Goal: Find specific page/section: Find specific page/section

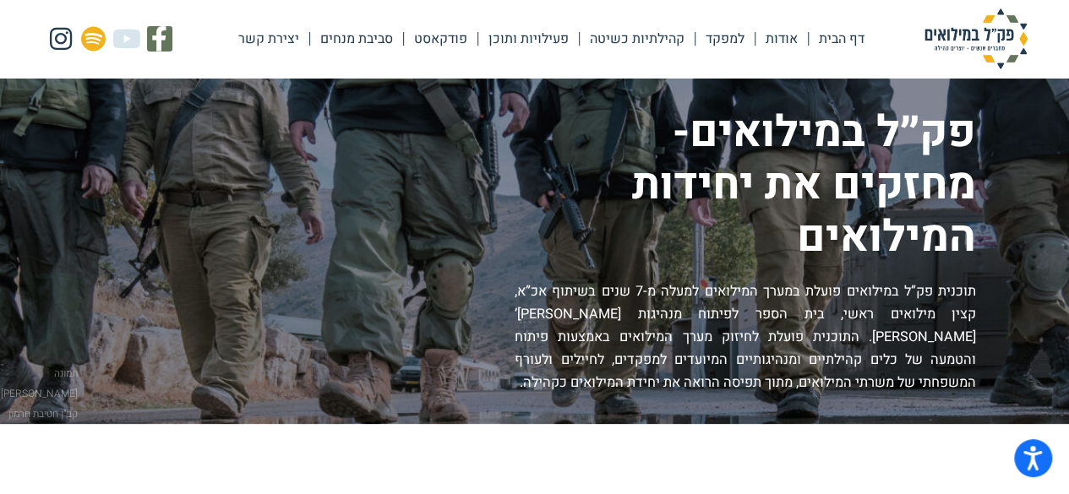
click at [512, 38] on link "פעילויות ותוכן" at bounding box center [528, 38] width 101 height 39
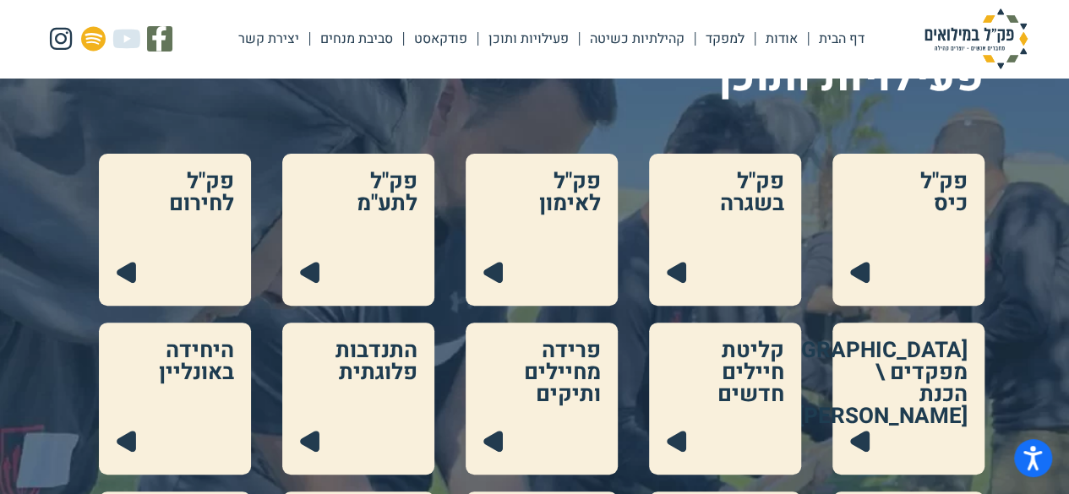
scroll to position [169, 0]
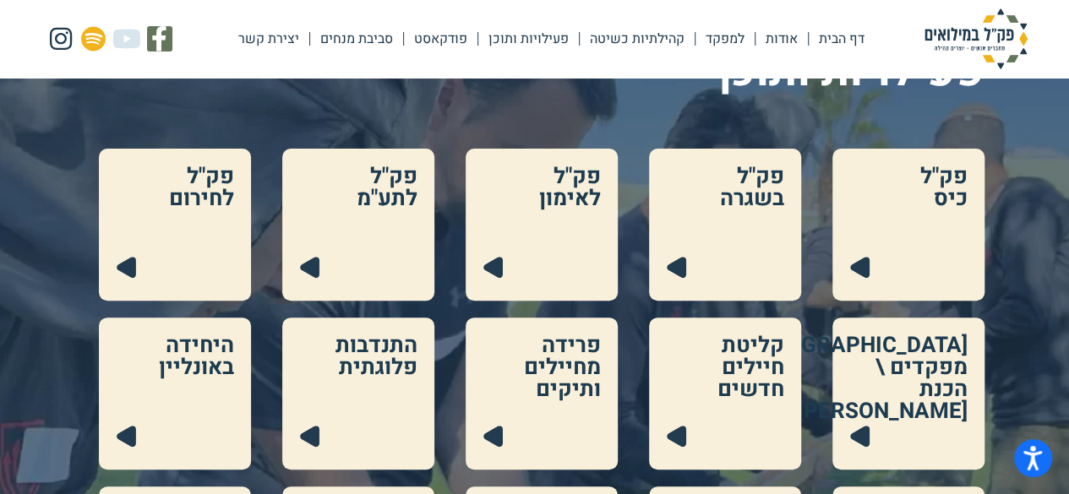
click at [679, 248] on link at bounding box center [725, 225] width 152 height 152
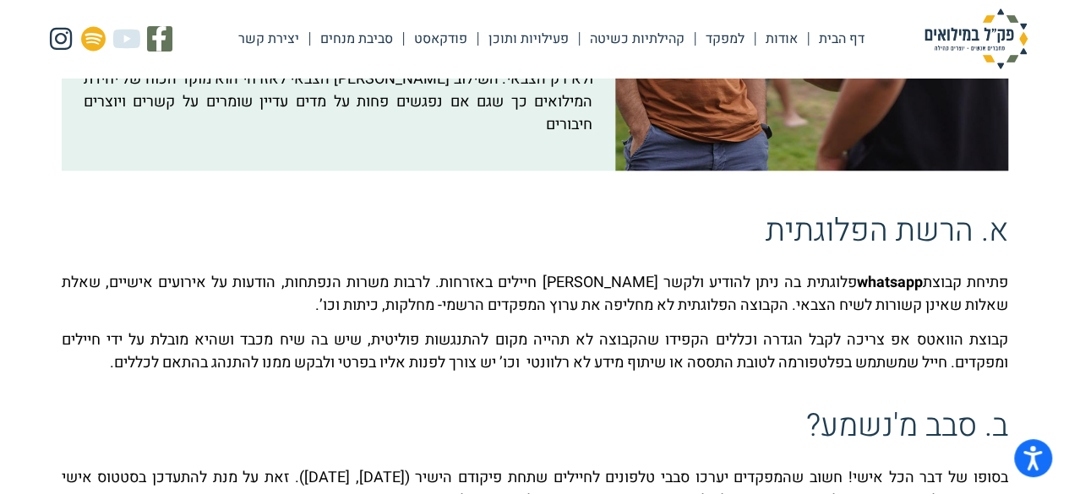
scroll to position [203, 0]
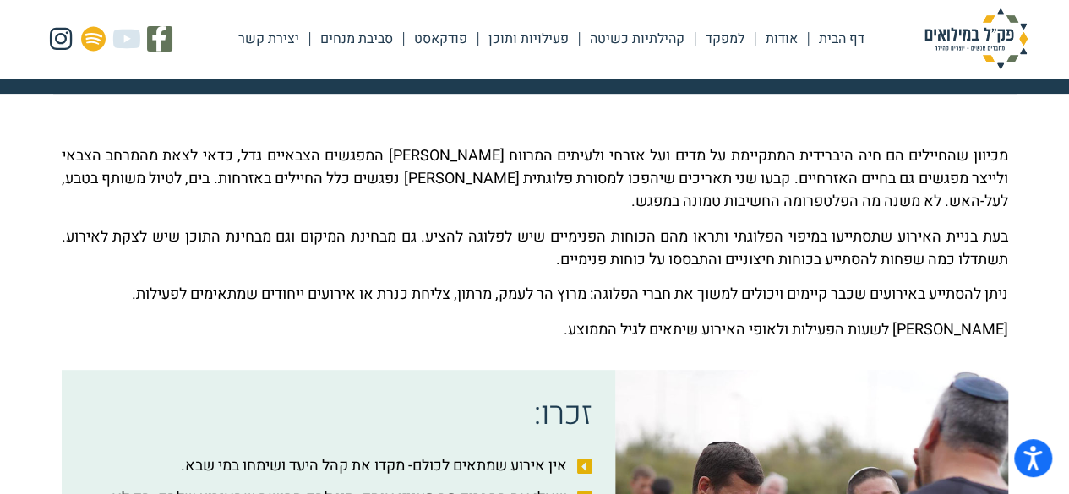
click at [511, 35] on link "פעילויות ותוכן" at bounding box center [528, 38] width 101 height 39
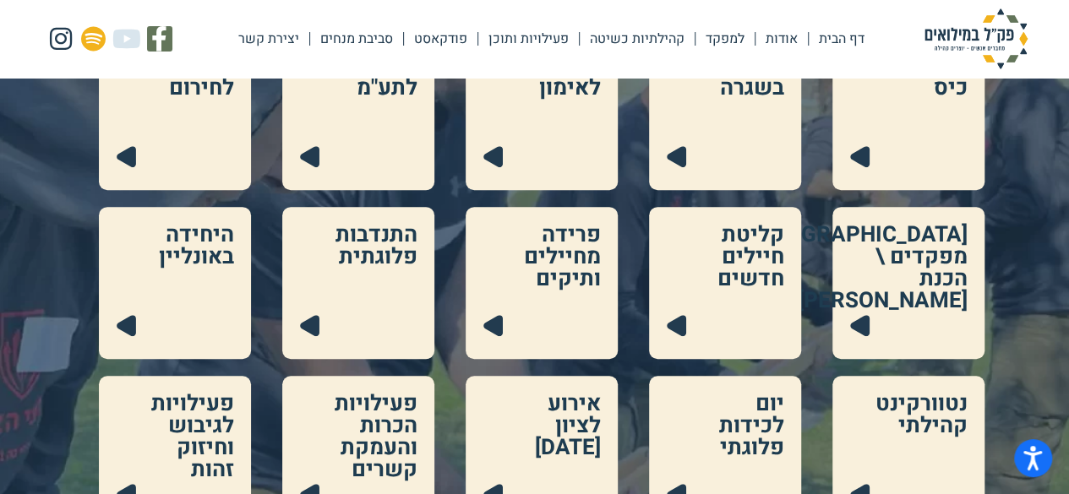
scroll to position [253, 0]
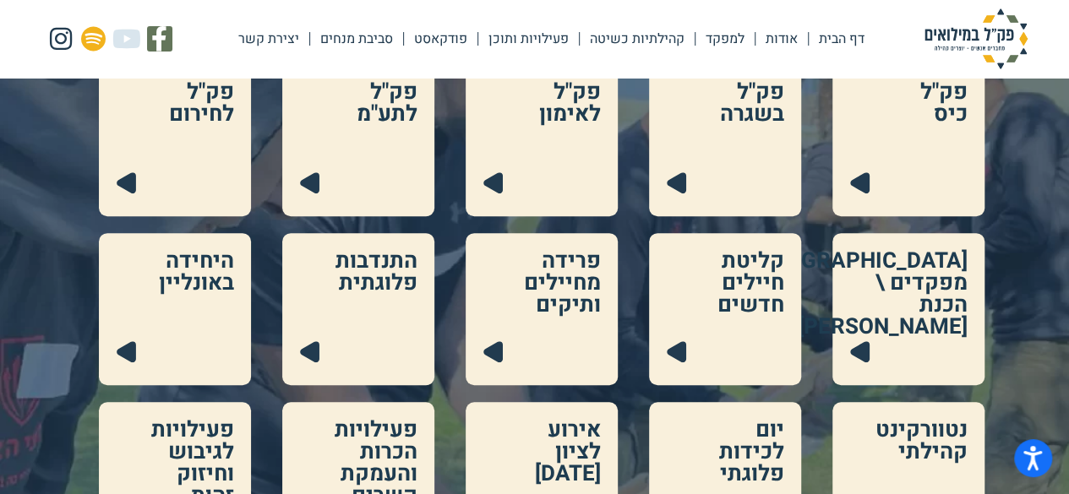
drag, startPoint x: 836, startPoint y: 79, endPoint x: 1017, endPoint y: 186, distance: 211.0
click at [1017, 186] on div "פק"ל כיס .cls-1{fill:#223b4f;} פק"ל בשגרה .cls-1{fill:#223b4f;} פק"ל לאימון .cl…" at bounding box center [534, 393] width 1069 height 659
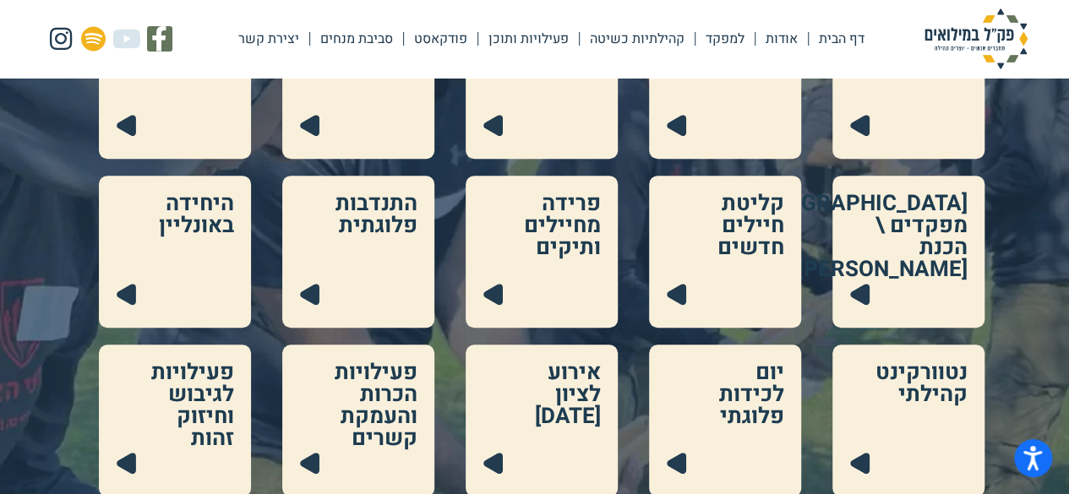
scroll to position [338, 0]
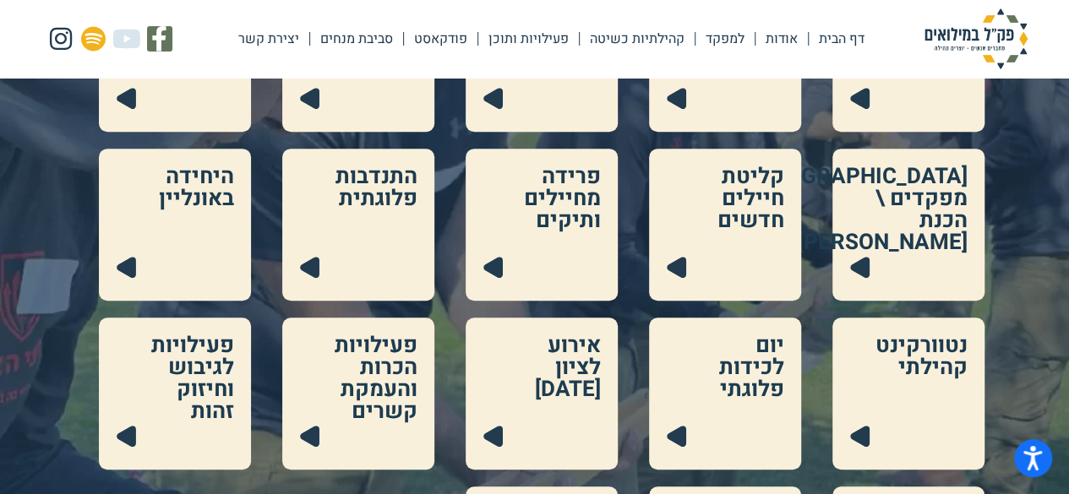
click at [738, 381] on link at bounding box center [725, 394] width 152 height 152
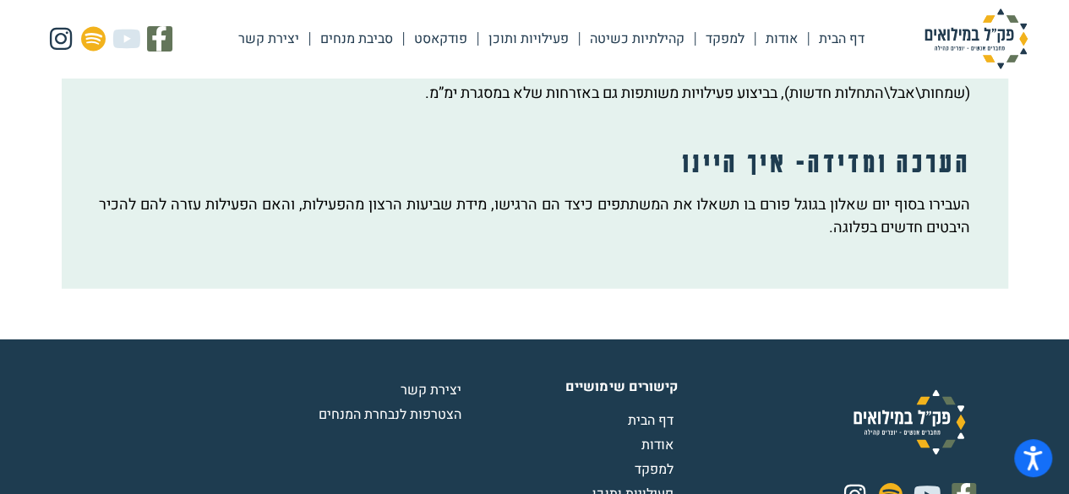
scroll to position [2514, 0]
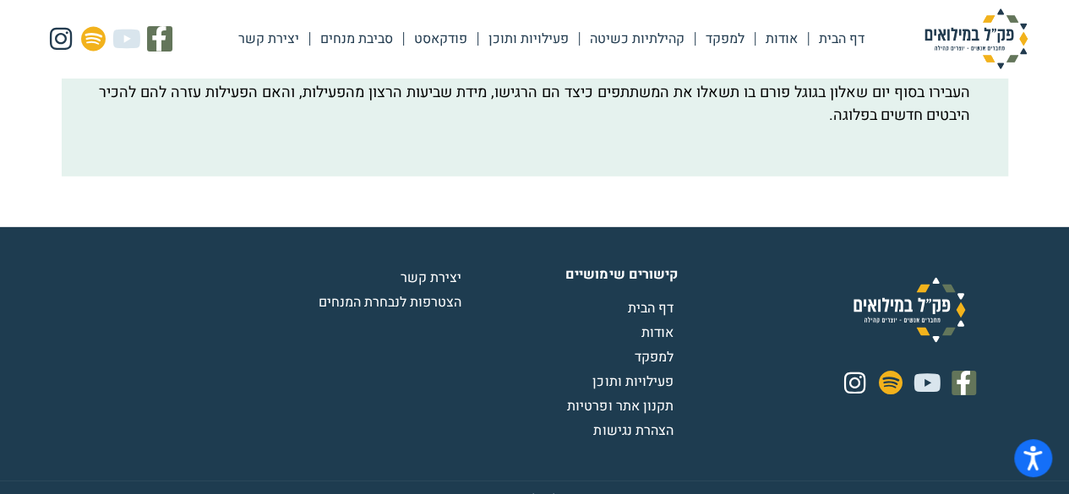
click at [324, 33] on link "סביבת מנחים" at bounding box center [356, 38] width 93 height 39
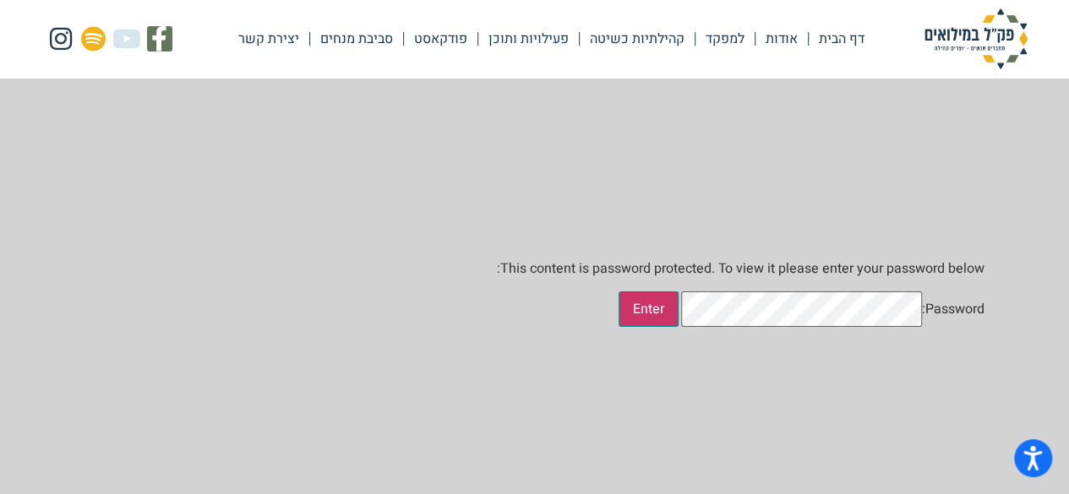
click at [678, 312] on input "Enter" at bounding box center [648, 308] width 60 height 35
click at [678, 316] on input "Enter" at bounding box center [648, 308] width 60 height 35
